Goal: Communication & Community: Answer question/provide support

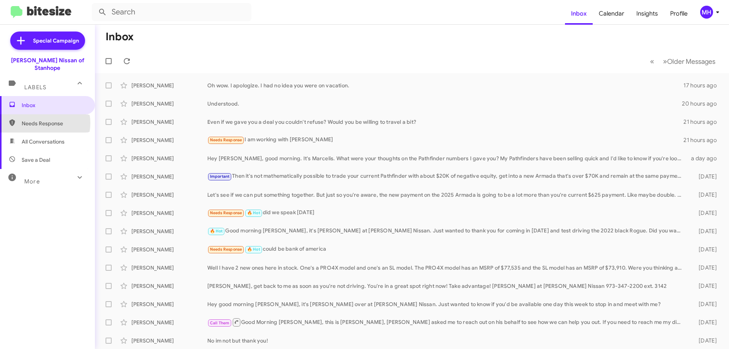
click at [43, 120] on span "Needs Response" at bounding box center [54, 124] width 65 height 8
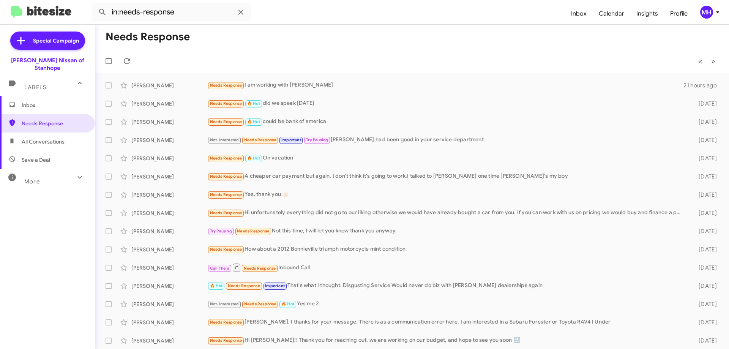
click at [31, 138] on span "All Conversations" at bounding box center [43, 142] width 43 height 8
type input "in:all-conversations"
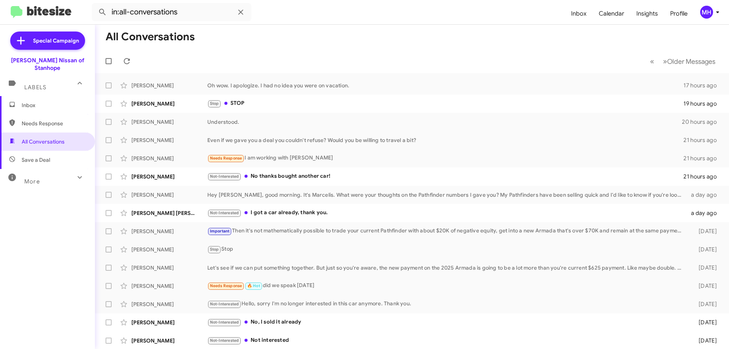
click at [58, 101] on span "Inbox" at bounding box center [54, 105] width 65 height 8
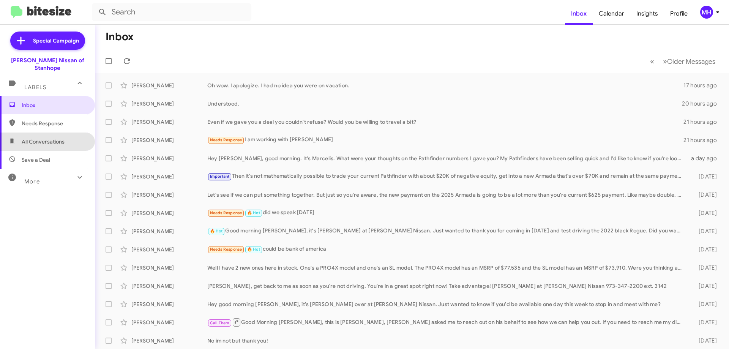
click at [57, 138] on span "All Conversations" at bounding box center [43, 142] width 43 height 8
type input "in:all-conversations"
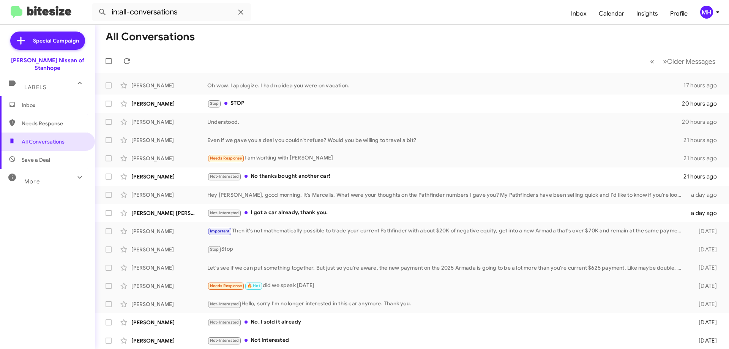
click at [44, 101] on span "Inbox" at bounding box center [54, 105] width 65 height 8
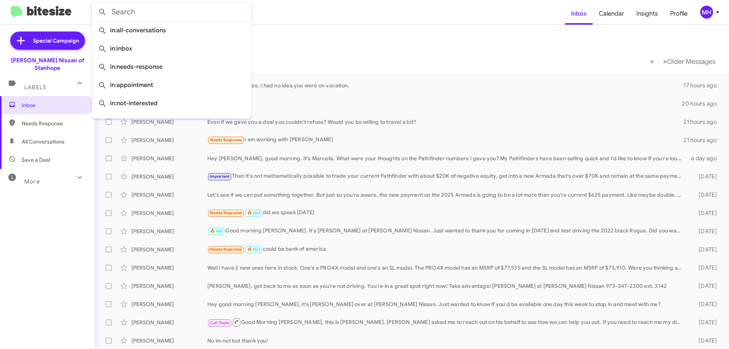
click at [142, 14] on input "text" at bounding box center [171, 12] width 159 height 18
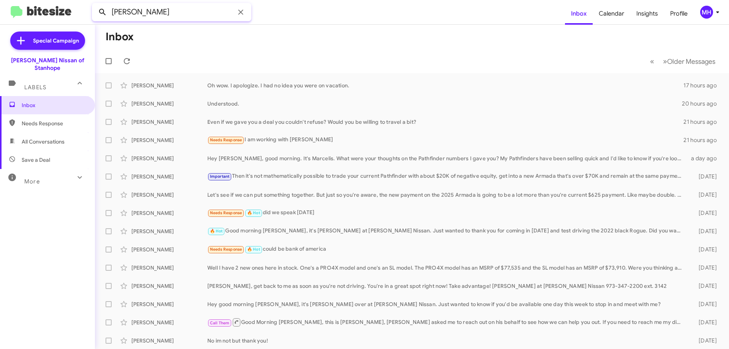
type input "[PERSON_NAME]"
click at [101, 11] on icon at bounding box center [102, 12] width 9 height 9
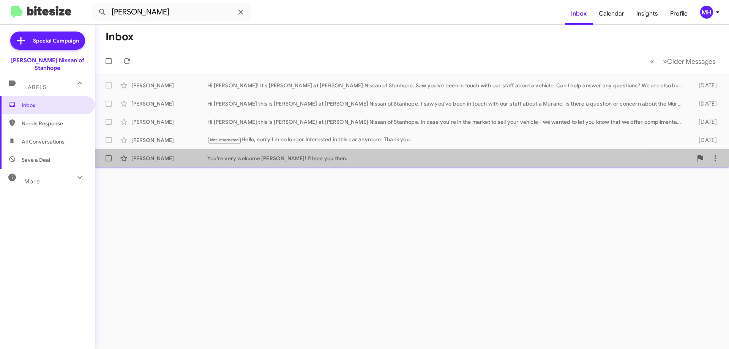
click at [253, 153] on div "[PERSON_NAME] You're very welcome [PERSON_NAME]! I'll see you then. [DATE]" at bounding box center [412, 158] width 622 height 15
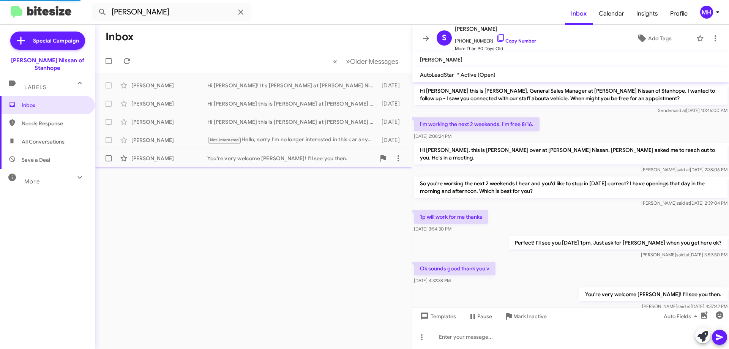
scroll to position [12, 0]
